Goal: Communication & Community: Connect with others

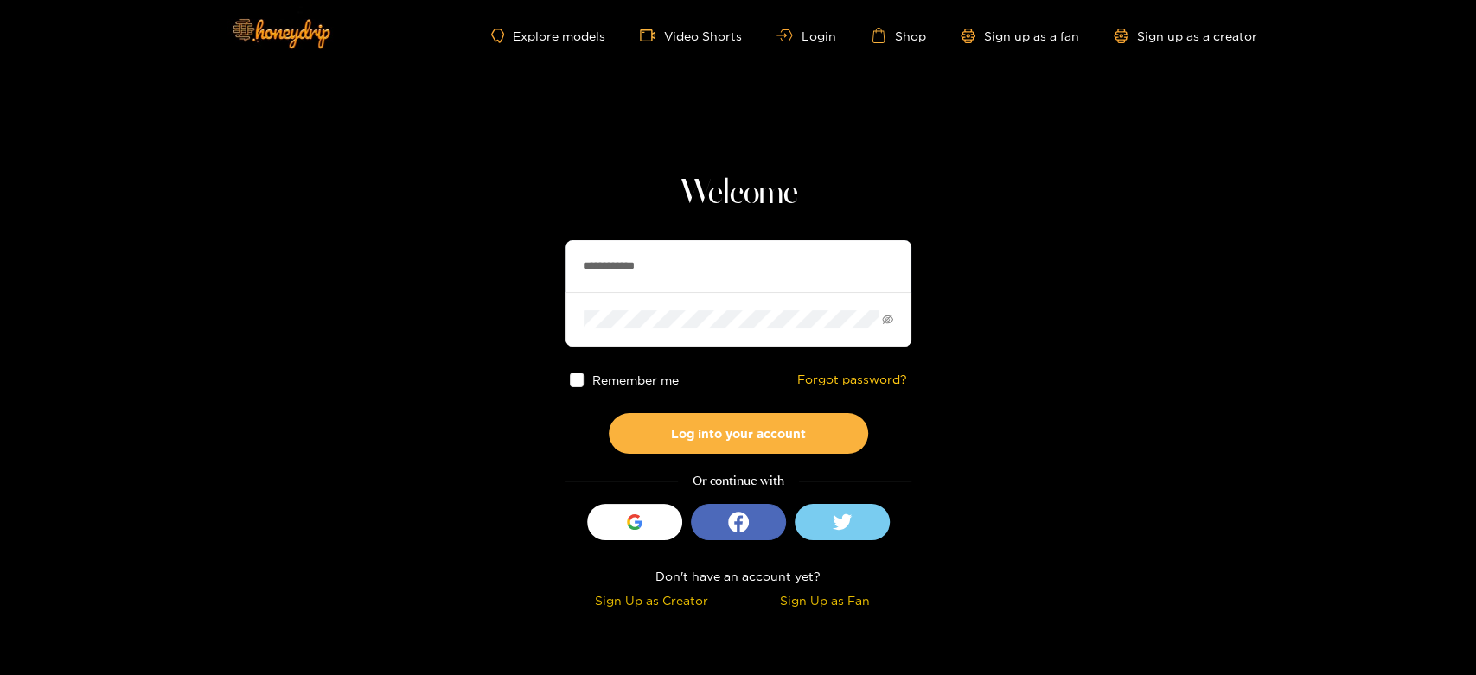
drag, startPoint x: 739, startPoint y: 267, endPoint x: 450, endPoint y: 246, distance: 289.5
click at [450, 246] on section "**********" at bounding box center [738, 307] width 1476 height 615
paste input "text"
type input "*******"
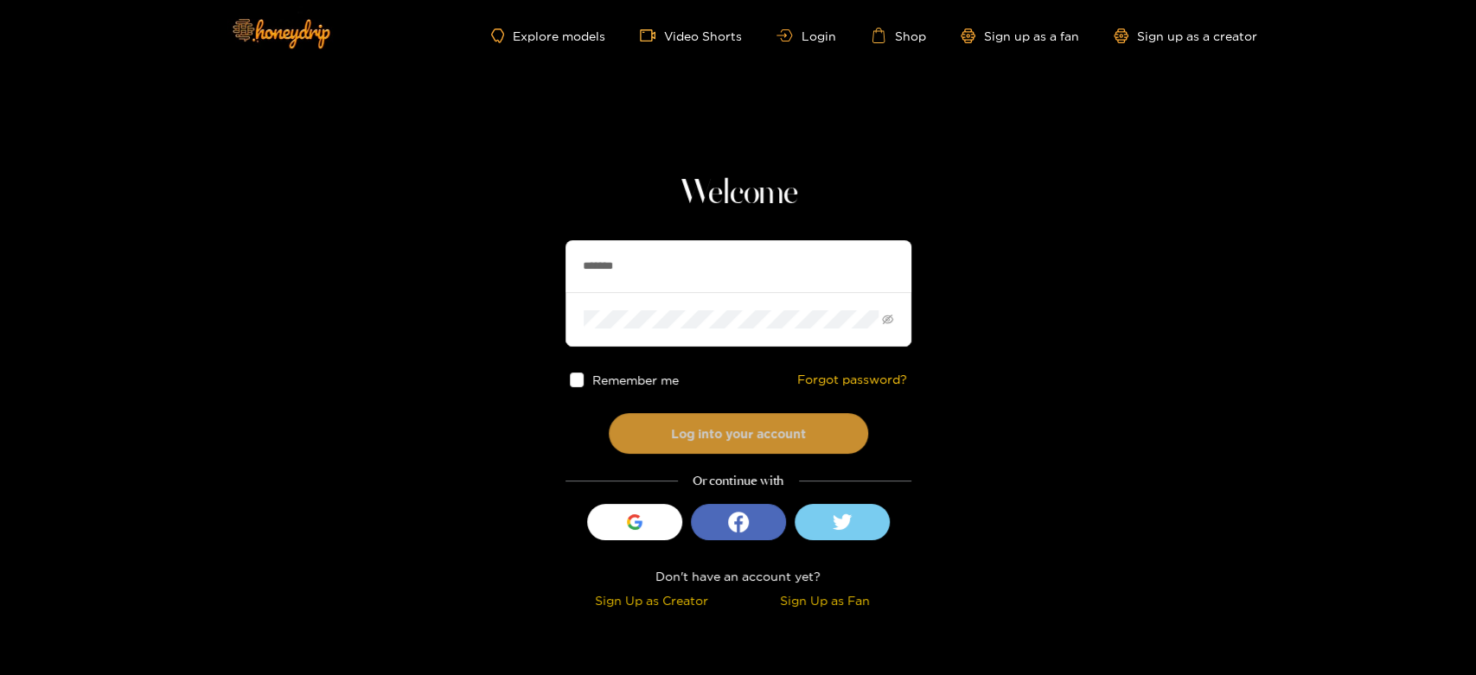
click at [692, 436] on button "Log into your account" at bounding box center [738, 433] width 259 height 41
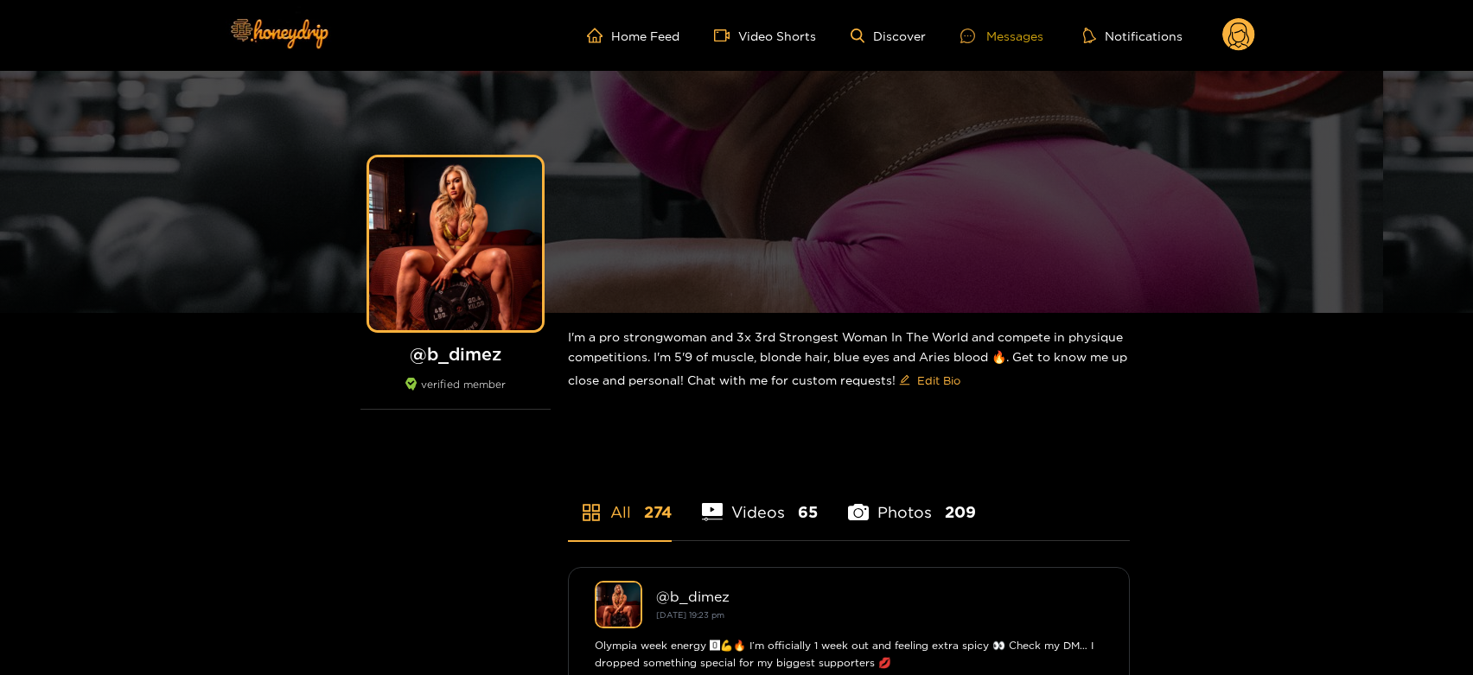
click at [1011, 38] on div "Messages" at bounding box center [1002, 36] width 83 height 20
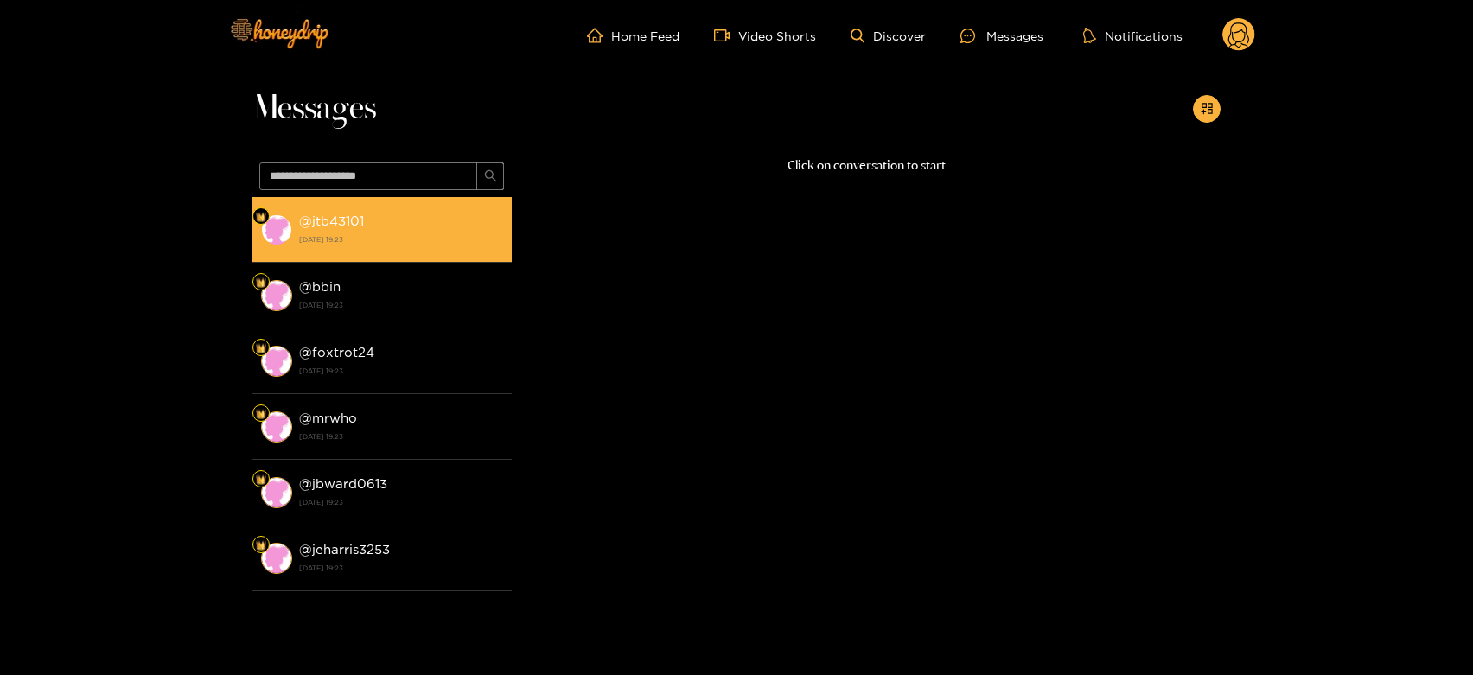
click at [424, 213] on div "@ jtb43101 [DATE] 19:23" at bounding box center [401, 229] width 204 height 39
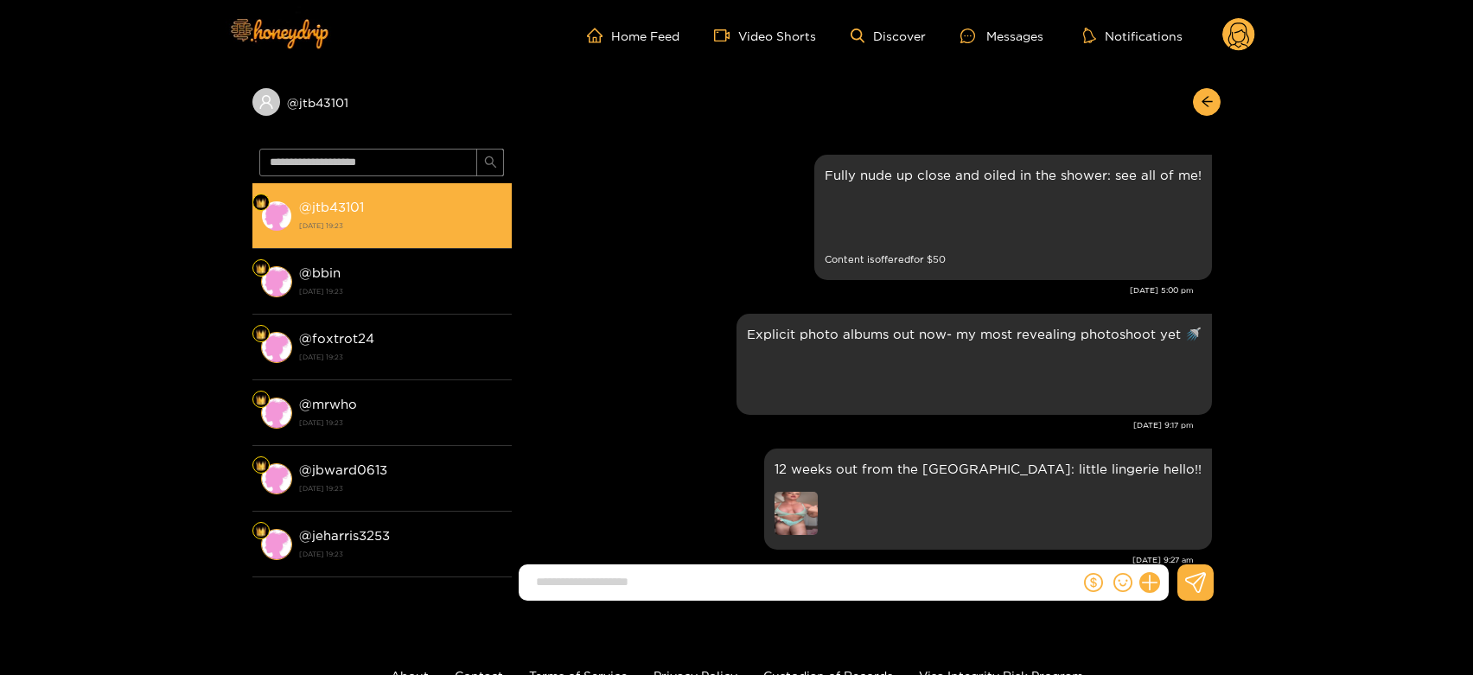
scroll to position [3370, 0]
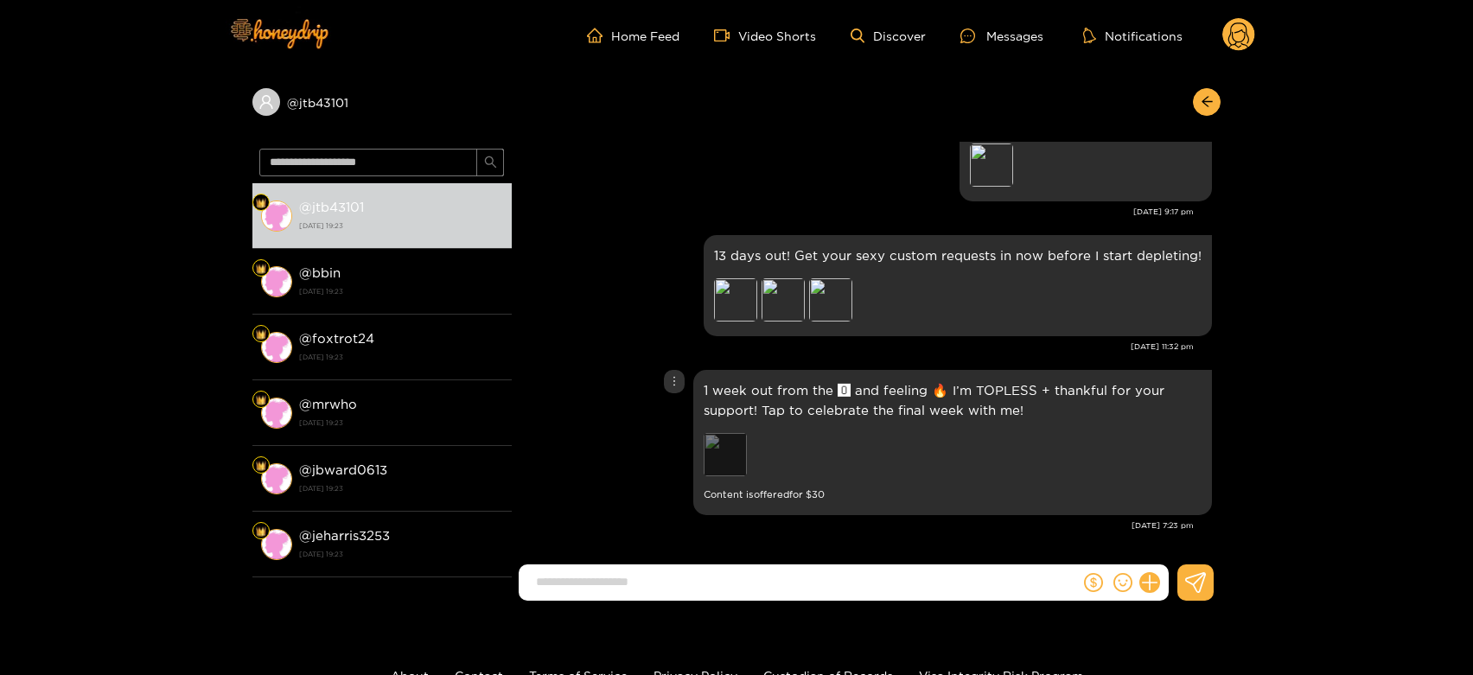
click at [734, 445] on div "Preview" at bounding box center [725, 454] width 43 height 43
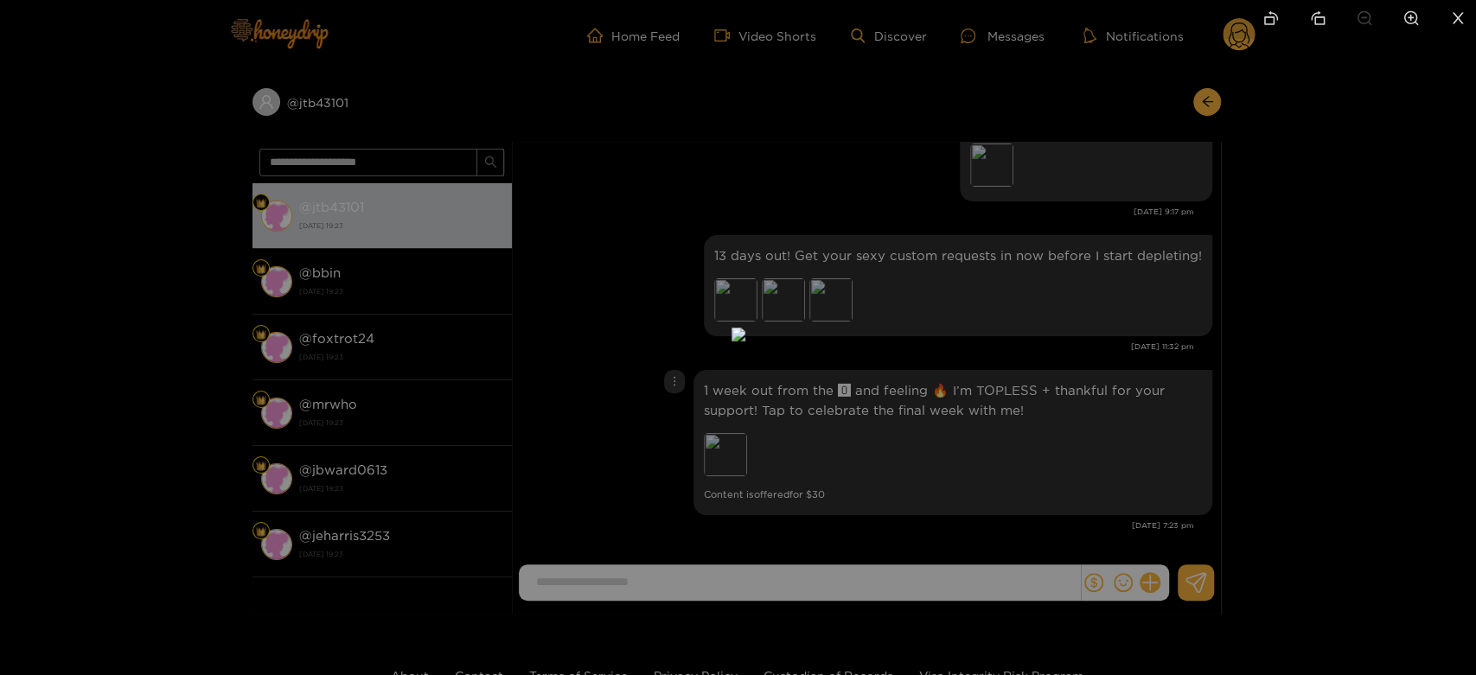
click at [1086, 414] on div at bounding box center [738, 337] width 1476 height 675
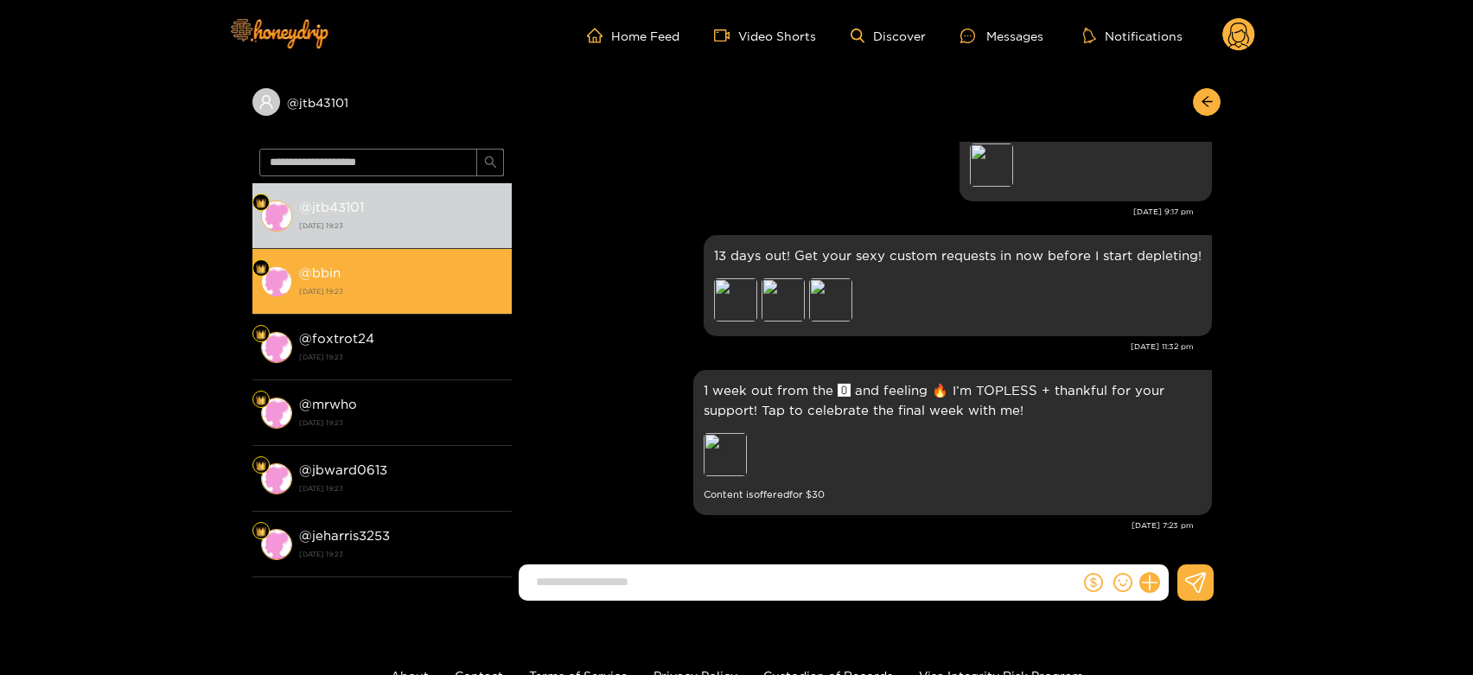
drag, startPoint x: 309, startPoint y: 268, endPoint x: 335, endPoint y: 280, distance: 29.4
click at [310, 268] on strong "@ bbin" at bounding box center [320, 272] width 42 height 15
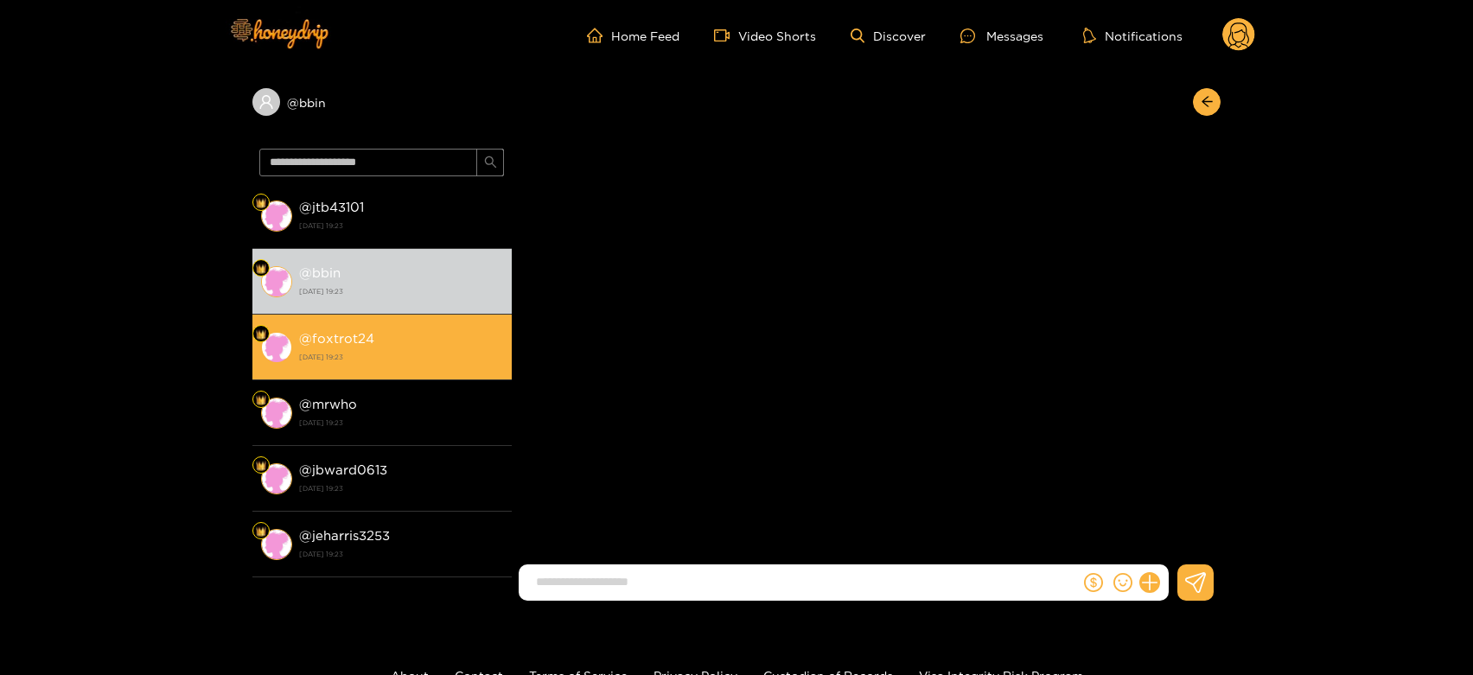
click at [408, 361] on strong "[DATE] 19:23" at bounding box center [401, 357] width 204 height 16
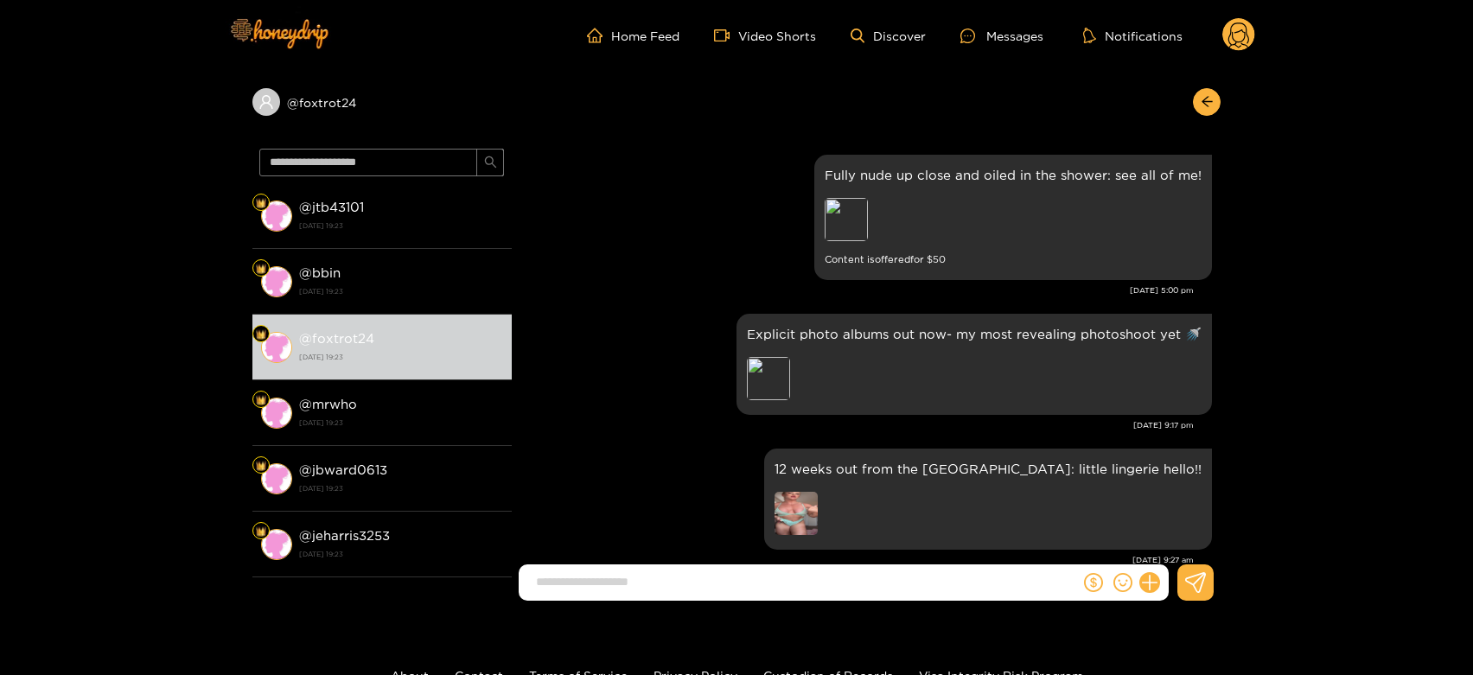
click at [1236, 37] on circle at bounding box center [1239, 34] width 33 height 33
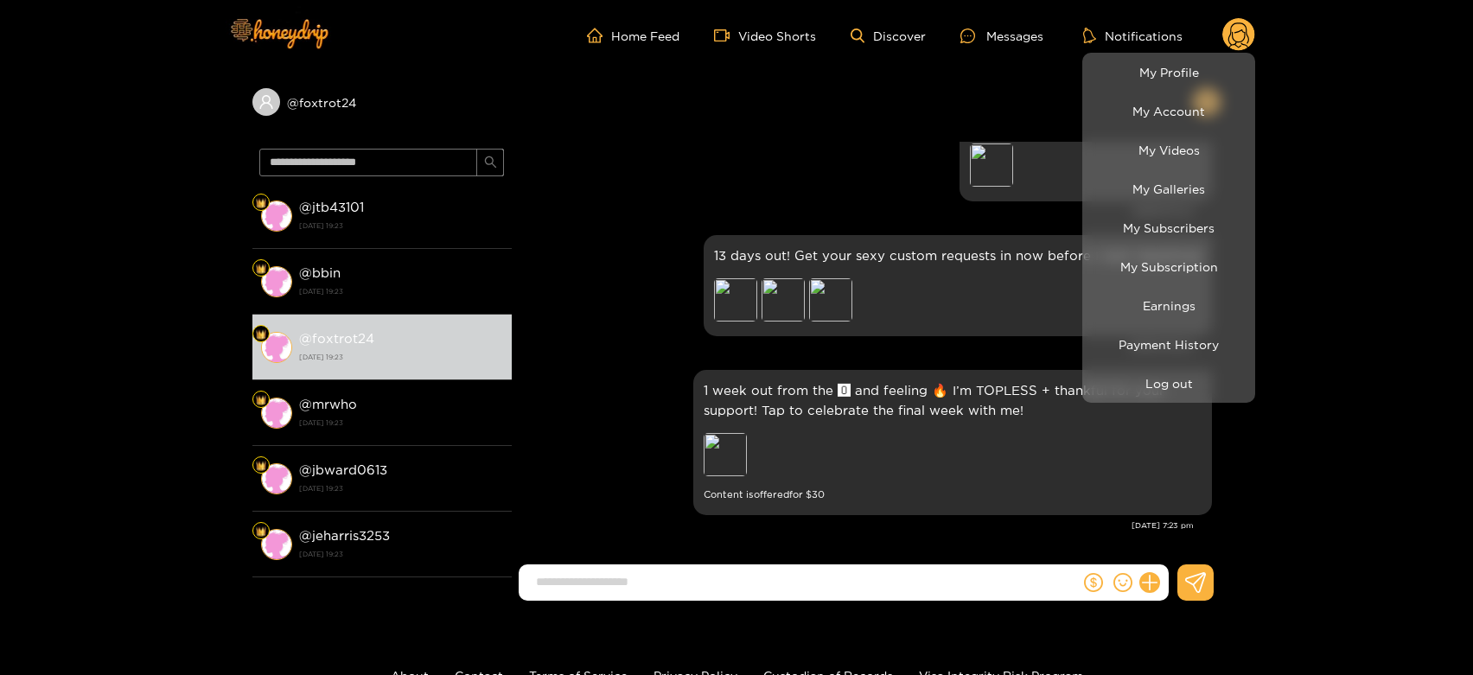
click at [698, 178] on div at bounding box center [736, 337] width 1473 height 675
